Goal: Information Seeking & Learning: Understand process/instructions

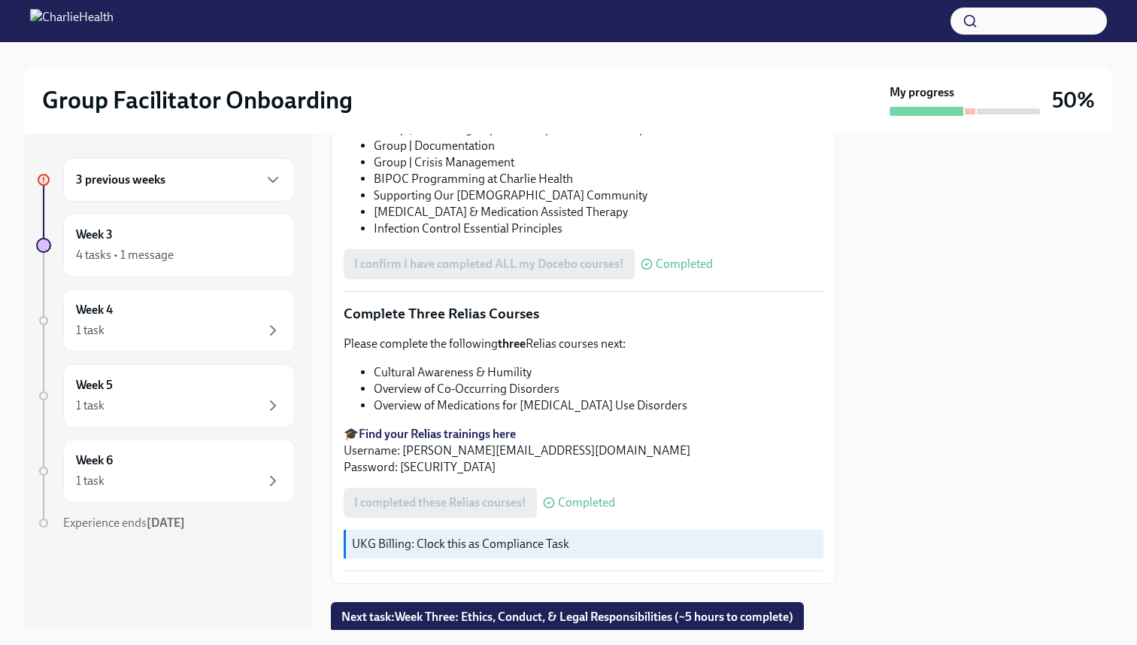
scroll to position [1134, 0]
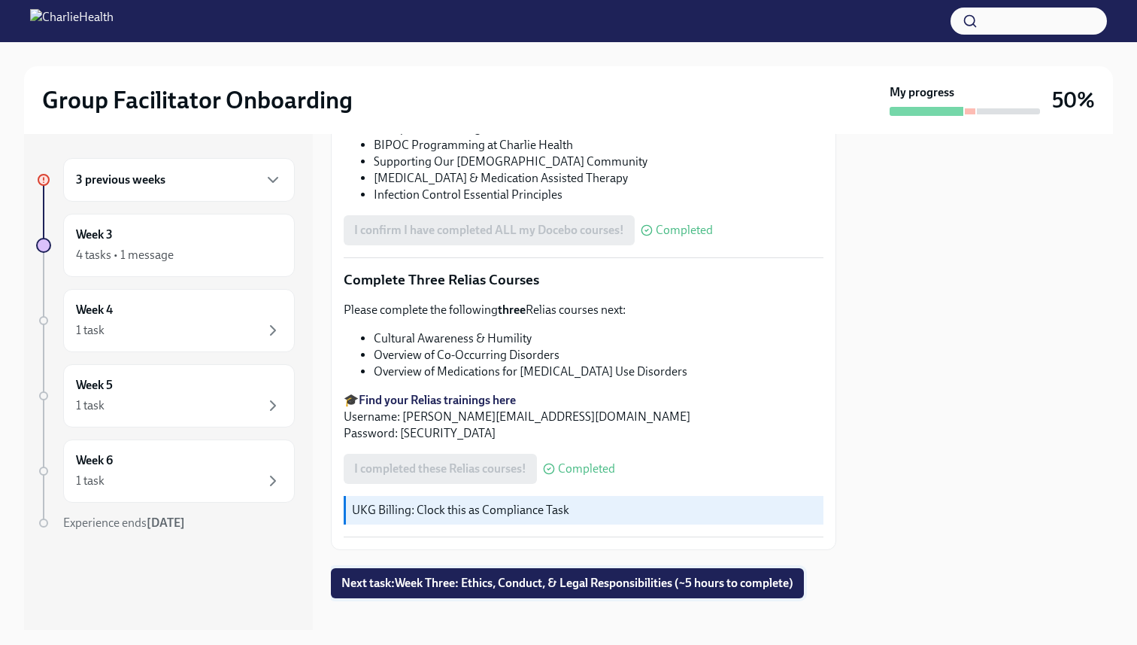
click at [517, 575] on span "Next task : Week Three: Ethics, Conduct, & Legal Responsibilities (~5 hours to …" at bounding box center [567, 582] width 452 height 15
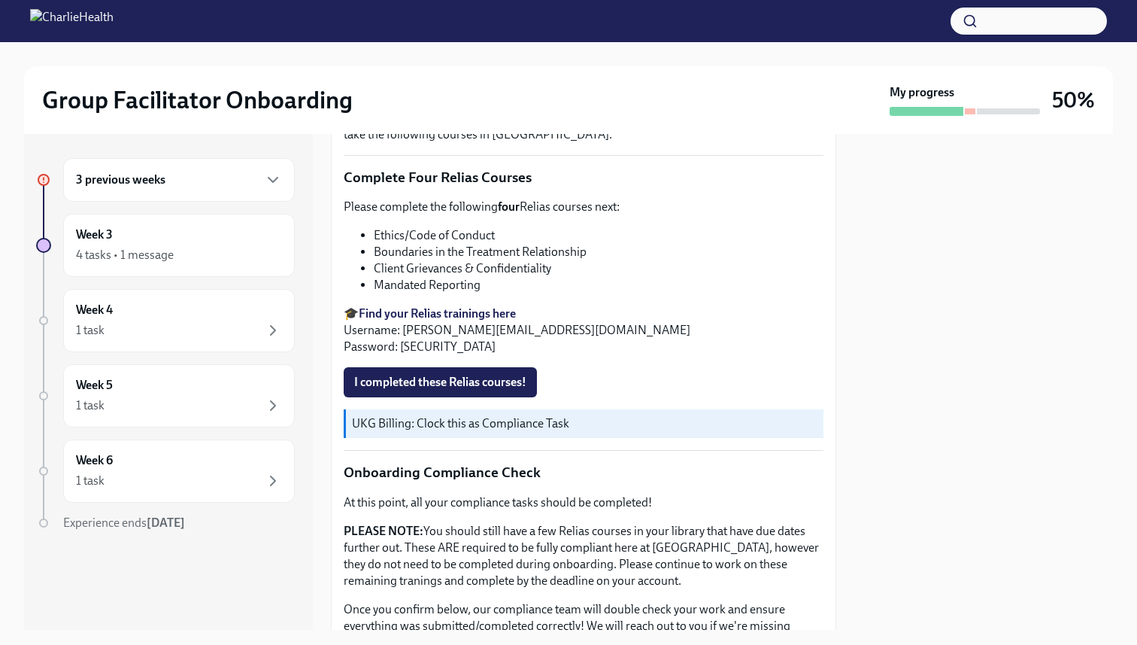
scroll to position [598, 0]
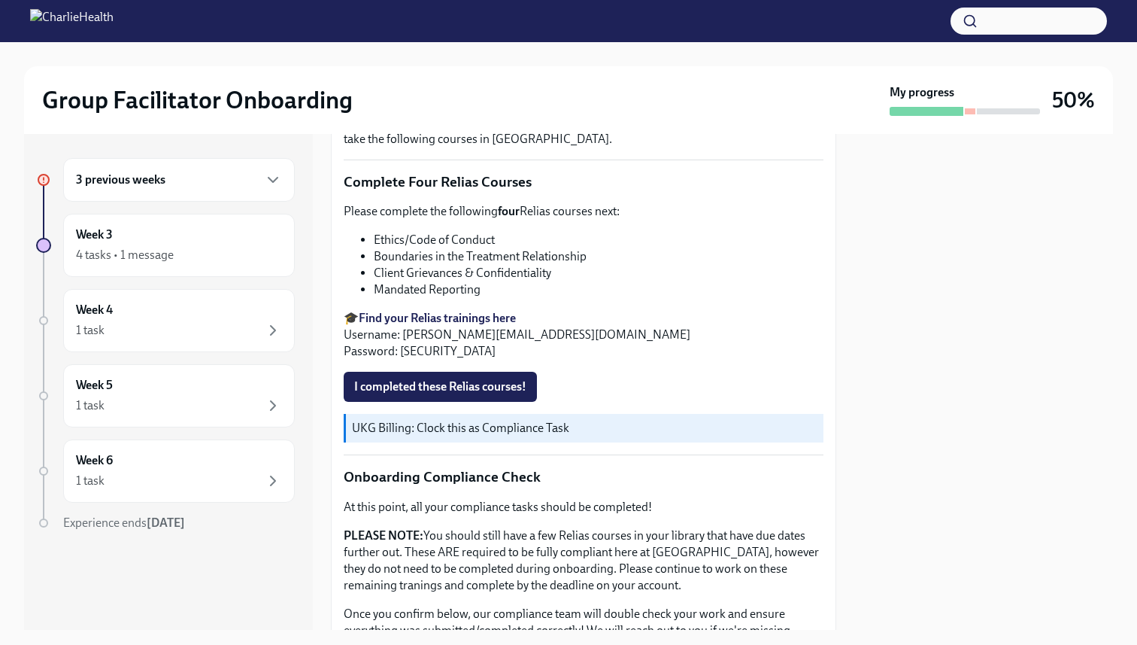
click at [409, 239] on li "Ethics/Code of Conduct" at bounding box center [599, 240] width 450 height 17
copy ul "Ethics/Code of Conduct"
click at [442, 315] on strong "Find your Relias trainings here" at bounding box center [437, 318] width 157 height 14
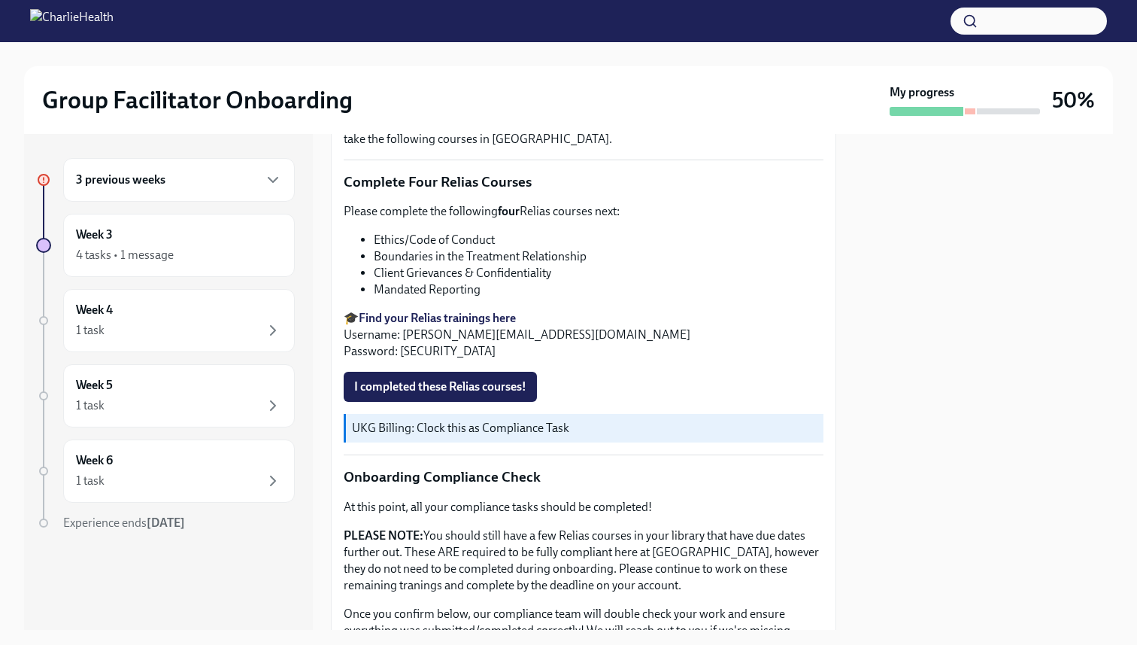
click at [427, 264] on li "Boundaries in the Treatment Relationship" at bounding box center [599, 256] width 450 height 17
copy ul "Boundaries in the Treatment Relationship"
